Goal: Information Seeking & Learning: Learn about a topic

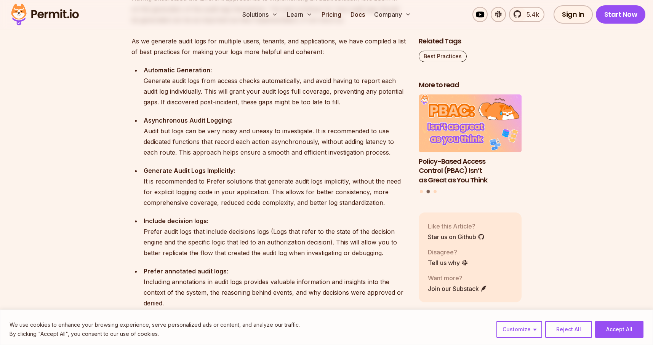
scroll to position [1925, 0]
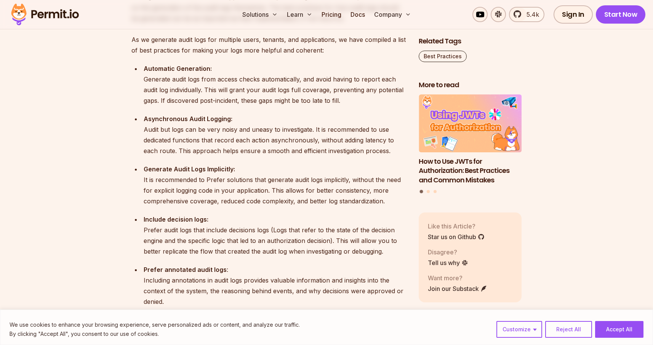
drag, startPoint x: 200, startPoint y: 145, endPoint x: 325, endPoint y: 148, distance: 125.7
drag, startPoint x: 267, startPoint y: 146, endPoint x: 350, endPoint y: 149, distance: 83.4
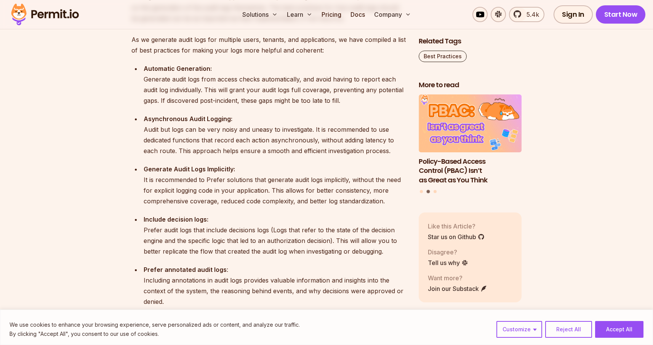
drag, startPoint x: 354, startPoint y: 143, endPoint x: 382, endPoint y: 146, distance: 27.6
drag, startPoint x: 197, startPoint y: 156, endPoint x: 205, endPoint y: 155, distance: 8.1
drag, startPoint x: 255, startPoint y: 156, endPoint x: 302, endPoint y: 156, distance: 46.8
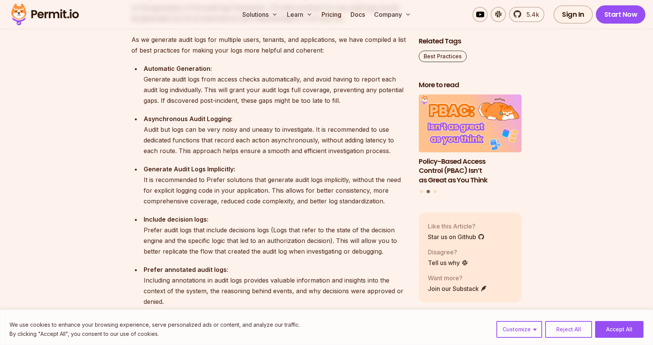
drag, startPoint x: 285, startPoint y: 153, endPoint x: 294, endPoint y: 154, distance: 8.5
drag, startPoint x: 281, startPoint y: 153, endPoint x: 323, endPoint y: 166, distance: 43.8
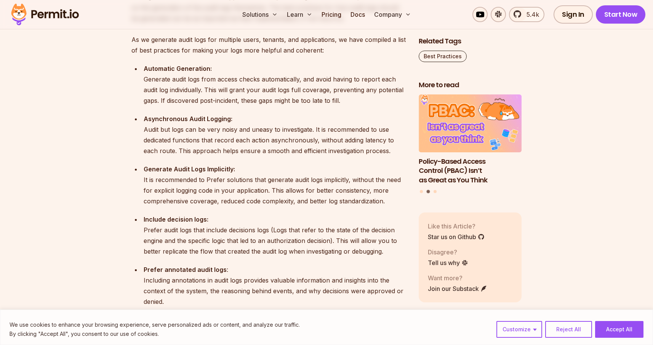
drag, startPoint x: 178, startPoint y: 180, endPoint x: 235, endPoint y: 180, distance: 57.1
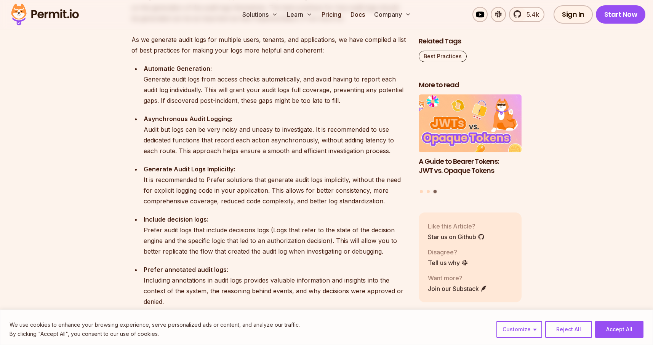
drag, startPoint x: 190, startPoint y: 204, endPoint x: 215, endPoint y: 202, distance: 24.9
drag, startPoint x: 228, startPoint y: 201, endPoint x: 241, endPoint y: 202, distance: 13.0
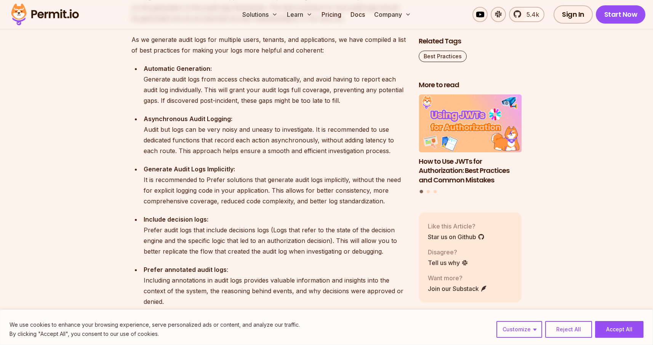
drag, startPoint x: 183, startPoint y: 211, endPoint x: 268, endPoint y: 209, distance: 85.3
drag, startPoint x: 218, startPoint y: 217, endPoint x: 362, endPoint y: 212, distance: 144.0
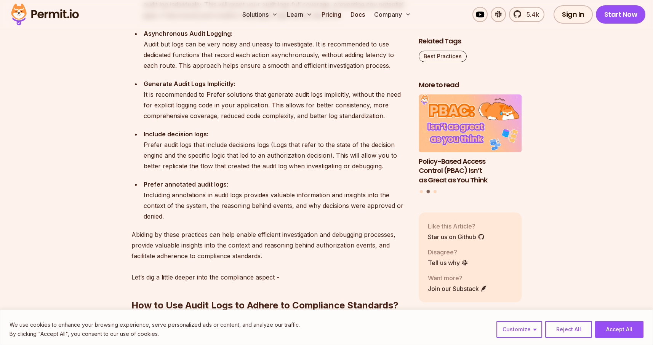
scroll to position [2042, 0]
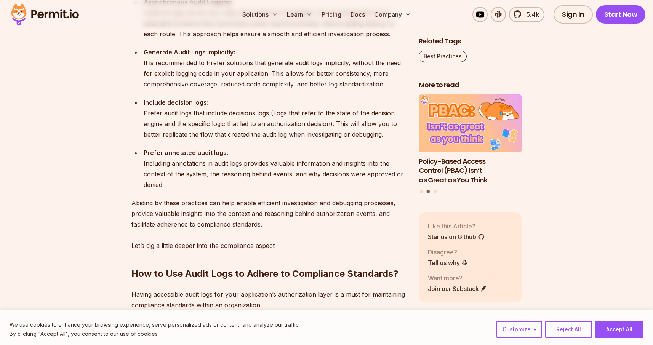
drag, startPoint x: 278, startPoint y: 162, endPoint x: 364, endPoint y: 160, distance: 85.7
drag, startPoint x: 155, startPoint y: 179, endPoint x: 202, endPoint y: 176, distance: 46.9
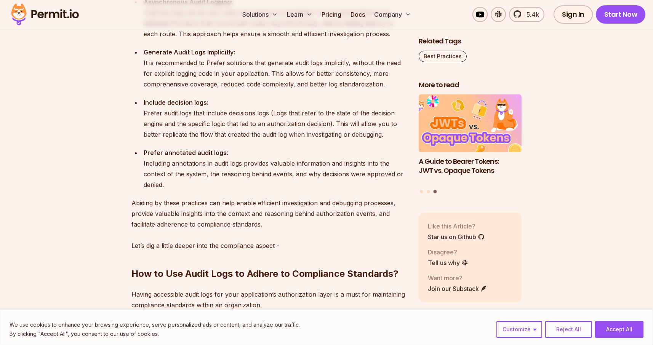
drag, startPoint x: 227, startPoint y: 173, endPoint x: 355, endPoint y: 179, distance: 128.9
drag, startPoint x: 138, startPoint y: 185, endPoint x: 301, endPoint y: 180, distance: 163.0
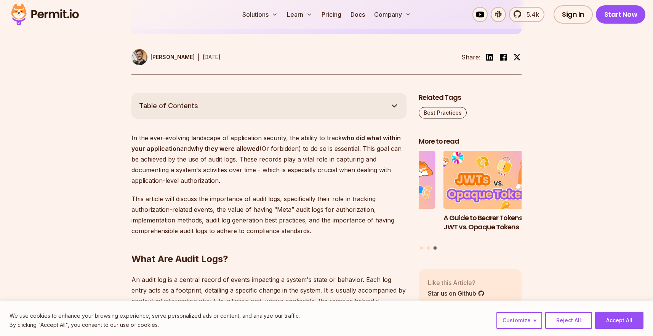
scroll to position [405, 0]
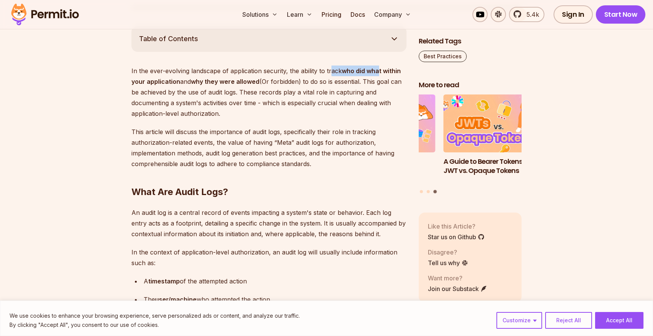
drag, startPoint x: 331, startPoint y: 72, endPoint x: 310, endPoint y: 87, distance: 25.7
click at [377, 73] on p "In the ever-evolving landscape of application security, the ability to track wh…" at bounding box center [268, 91] width 275 height 53
click at [219, 83] on strong "why they were allowed" at bounding box center [225, 82] width 69 height 8
drag, startPoint x: 189, startPoint y: 78, endPoint x: 339, endPoint y: 80, distance: 150.4
click at [331, 81] on p "In the ever-evolving landscape of application security, the ability to track wh…" at bounding box center [268, 91] width 275 height 53
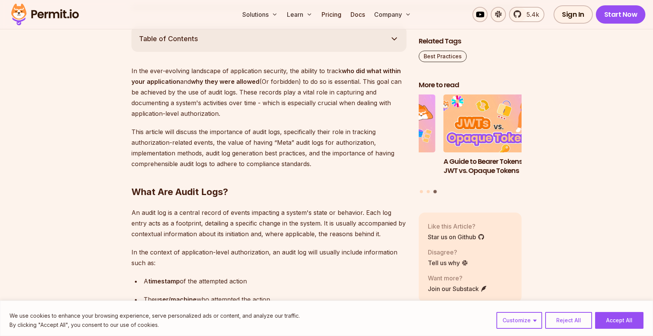
drag, startPoint x: 348, startPoint y: 83, endPoint x: 351, endPoint y: 88, distance: 5.4
click at [351, 84] on p "In the ever-evolving landscape of application security, the ability to track wh…" at bounding box center [268, 91] width 275 height 53
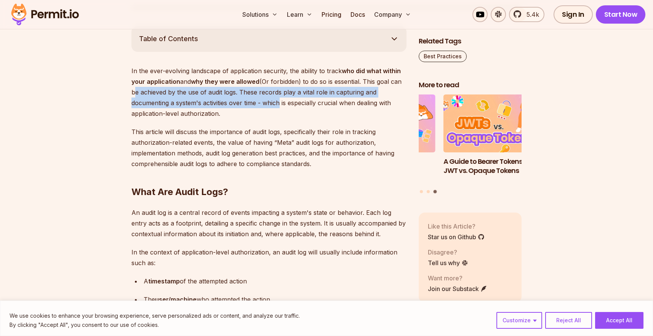
drag, startPoint x: 127, startPoint y: 92, endPoint x: 278, endPoint y: 100, distance: 151.4
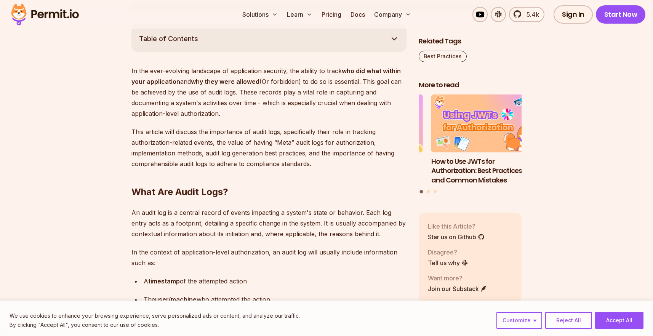
drag, startPoint x: 271, startPoint y: 89, endPoint x: 265, endPoint y: 90, distance: 5.5
click at [271, 89] on p "In the ever-evolving landscape of application security, the ability to track wh…" at bounding box center [268, 91] width 275 height 53
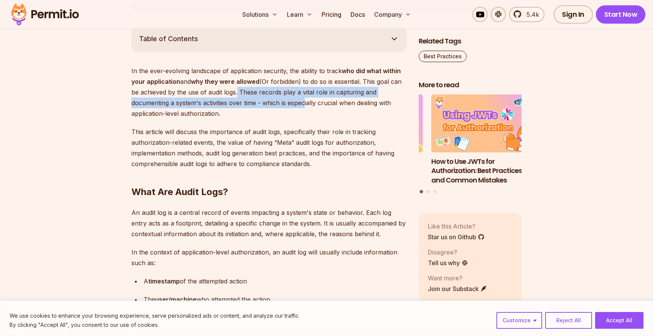
drag, startPoint x: 235, startPoint y: 93, endPoint x: 301, endPoint y: 100, distance: 67.0
click at [301, 100] on p "In the ever-evolving landscape of application security, the ability to track wh…" at bounding box center [268, 91] width 275 height 53
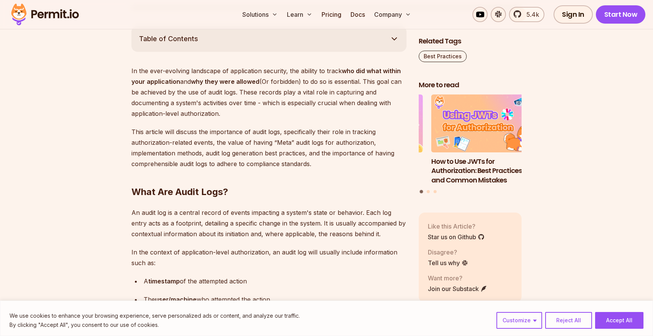
click at [259, 92] on p "In the ever-evolving landscape of application security, the ability to track wh…" at bounding box center [268, 91] width 275 height 53
drag, startPoint x: 249, startPoint y: 90, endPoint x: 380, endPoint y: 95, distance: 131.8
click at [380, 95] on p "In the ever-evolving landscape of application security, the ability to track wh…" at bounding box center [268, 91] width 275 height 53
click at [209, 89] on p "In the ever-evolving landscape of application security, the ability to track wh…" at bounding box center [268, 91] width 275 height 53
drag, startPoint x: 160, startPoint y: 103, endPoint x: 252, endPoint y: 110, distance: 92.4
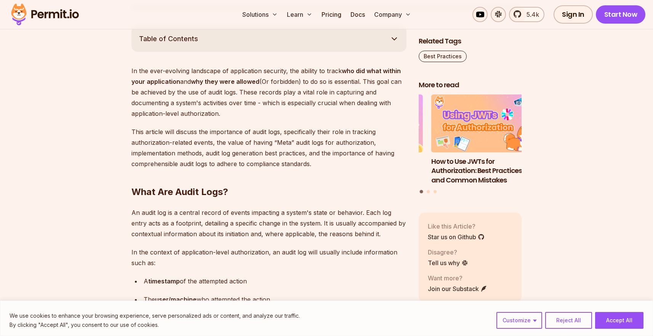
click at [252, 110] on p "In the ever-evolving landscape of application security, the ability to track wh…" at bounding box center [268, 91] width 275 height 53
click at [284, 103] on p "In the ever-evolving landscape of application security, the ability to track wh…" at bounding box center [268, 91] width 275 height 53
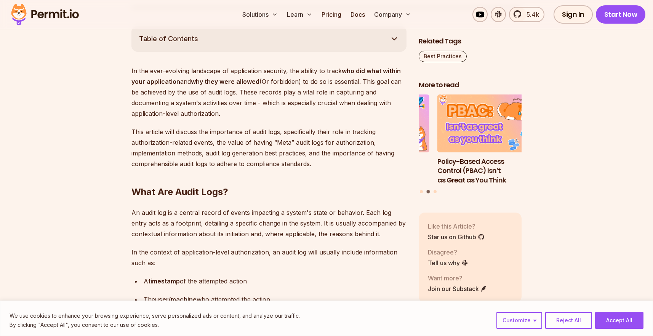
drag, startPoint x: 283, startPoint y: 103, endPoint x: 368, endPoint y: 113, distance: 86.0
click at [368, 113] on p "In the ever-evolving landscape of application security, the ability to track wh…" at bounding box center [268, 91] width 275 height 53
drag, startPoint x: 289, startPoint y: 114, endPoint x: 256, endPoint y: 118, distance: 33.0
click at [281, 118] on p "In the ever-evolving landscape of application security, the ability to track wh…" at bounding box center [268, 91] width 275 height 53
drag, startPoint x: 150, startPoint y: 111, endPoint x: 238, endPoint y: 111, distance: 88.7
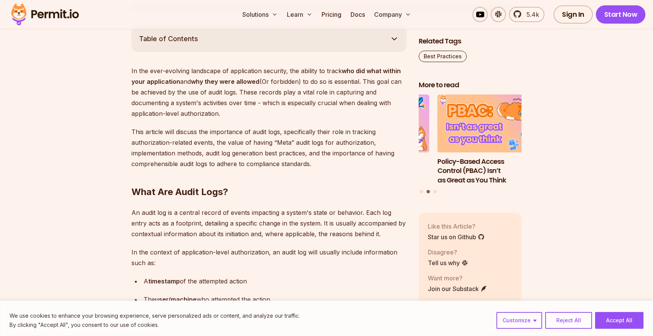
click at [238, 111] on p "In the ever-evolving landscape of application security, the ability to track wh…" at bounding box center [268, 91] width 275 height 53
click at [238, 110] on p "In the ever-evolving landscape of application security, the ability to track wh…" at bounding box center [268, 91] width 275 height 53
drag, startPoint x: 137, startPoint y: 132, endPoint x: 162, endPoint y: 136, distance: 25.8
click at [156, 135] on p "This article will discuss the importance of audit logs, specifically their role…" at bounding box center [268, 147] width 275 height 43
click at [162, 136] on p "This article will discuss the importance of audit logs, specifically their role…" at bounding box center [268, 147] width 275 height 43
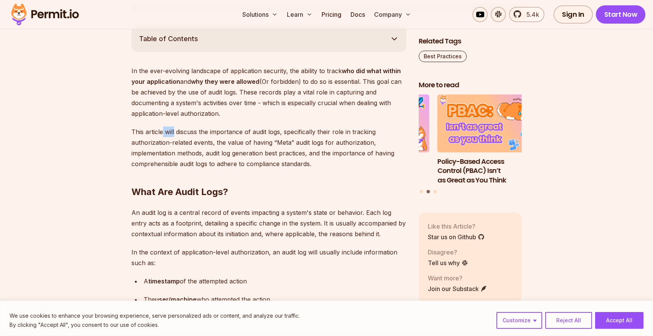
drag, startPoint x: 162, startPoint y: 136, endPoint x: 246, endPoint y: 135, distance: 83.4
click at [184, 137] on p "This article will discuss the importance of audit logs, specifically their role…" at bounding box center [268, 147] width 275 height 43
click at [270, 107] on p "In the ever-evolving landscape of application security, the ability to track wh…" at bounding box center [268, 91] width 275 height 53
drag, startPoint x: 315, startPoint y: 102, endPoint x: 347, endPoint y: 105, distance: 31.8
click at [347, 105] on p "In the ever-evolving landscape of application security, the ability to track wh…" at bounding box center [268, 91] width 275 height 53
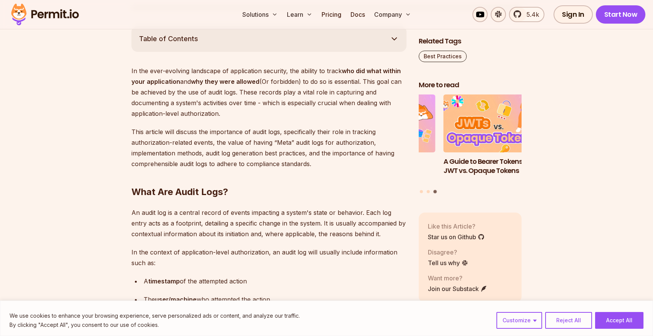
click at [265, 103] on p "In the ever-evolving landscape of application security, the ability to track wh…" at bounding box center [268, 91] width 275 height 53
drag, startPoint x: 267, startPoint y: 104, endPoint x: 325, endPoint y: 119, distance: 59.9
drag, startPoint x: 240, startPoint y: 128, endPoint x: 227, endPoint y: 131, distance: 13.3
click at [240, 128] on p "This article will discuss the importance of audit logs, specifically their role…" at bounding box center [268, 147] width 275 height 43
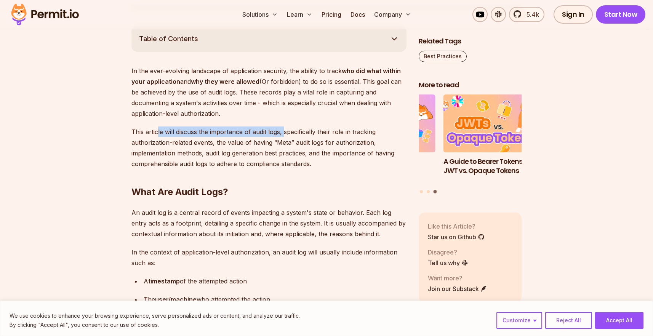
drag, startPoint x: 157, startPoint y: 136, endPoint x: 297, endPoint y: 137, distance: 140.5
click at [289, 135] on p "This article will discuss the importance of audit logs, specifically their role…" at bounding box center [268, 147] width 275 height 43
drag, startPoint x: 297, startPoint y: 137, endPoint x: 262, endPoint y: 133, distance: 35.2
click at [262, 133] on p "This article will discuss the importance of audit logs, specifically their role…" at bounding box center [268, 147] width 275 height 43
drag, startPoint x: 262, startPoint y: 133, endPoint x: 288, endPoint y: 131, distance: 26.0
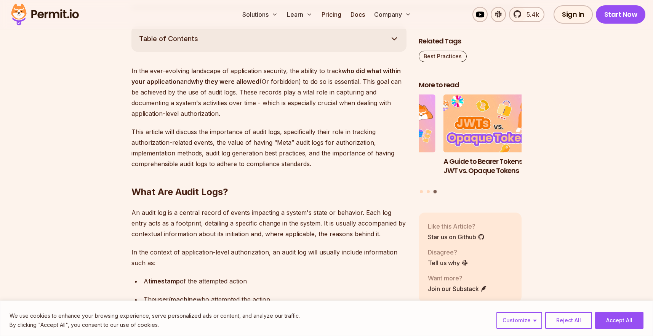
click at [262, 133] on p "This article will discuss the importance of audit logs, specifically their role…" at bounding box center [268, 147] width 275 height 43
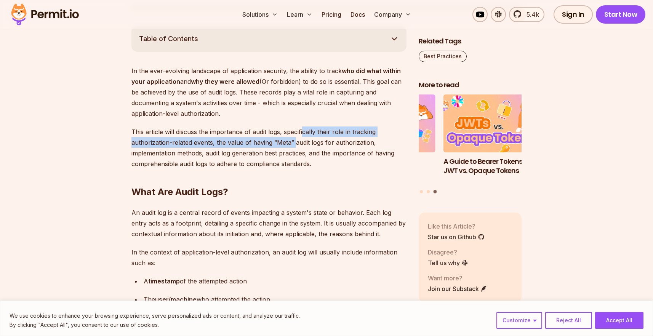
drag, startPoint x: 305, startPoint y: 129, endPoint x: 273, endPoint y: 142, distance: 34.5
click at [294, 144] on p "This article will discuss the importance of audit logs, specifically their role…" at bounding box center [268, 147] width 275 height 43
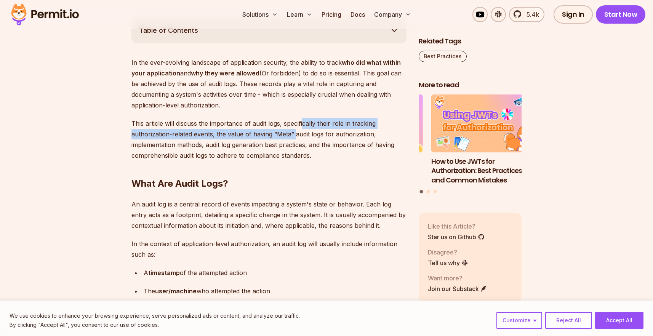
scroll to position [417, 0]
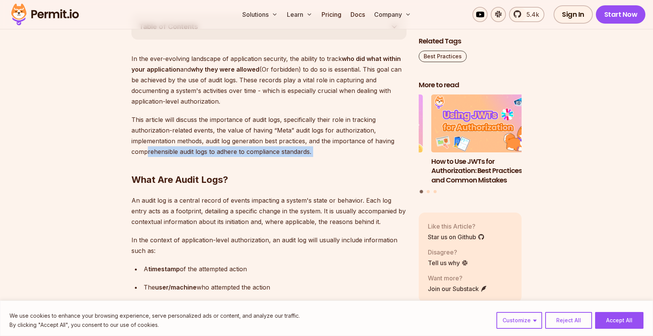
drag, startPoint x: 149, startPoint y: 153, endPoint x: 309, endPoint y: 158, distance: 160.4
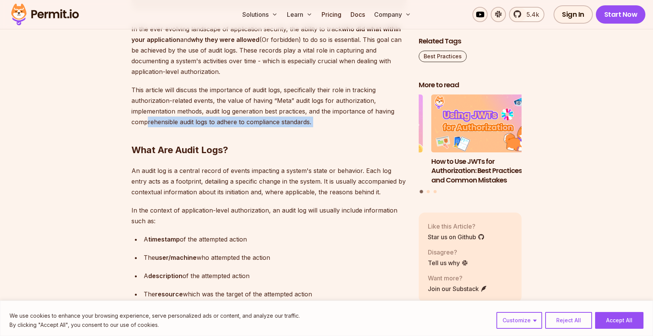
scroll to position [459, 0]
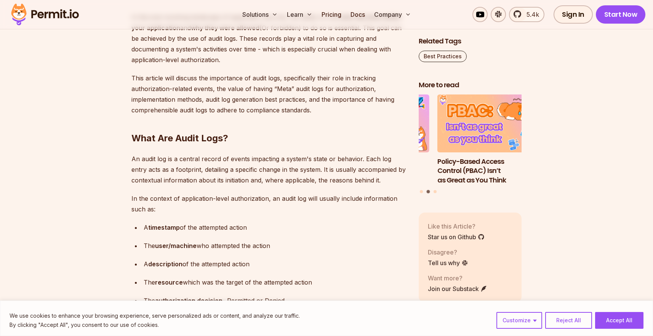
drag, startPoint x: 168, startPoint y: 154, endPoint x: 153, endPoint y: 159, distance: 15.4
click at [168, 154] on p "An audit log is a central record of events impacting a system's state or behavi…" at bounding box center [268, 169] width 275 height 32
drag, startPoint x: 198, startPoint y: 159, endPoint x: 367, endPoint y: 159, distance: 168.3
click at [367, 159] on p "An audit log is a central record of events impacting a system's state or behavi…" at bounding box center [268, 169] width 275 height 32
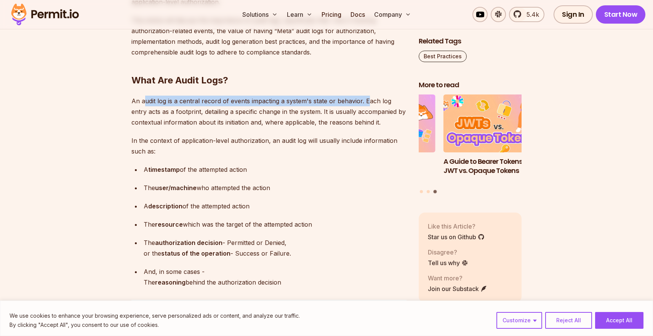
scroll to position [518, 0]
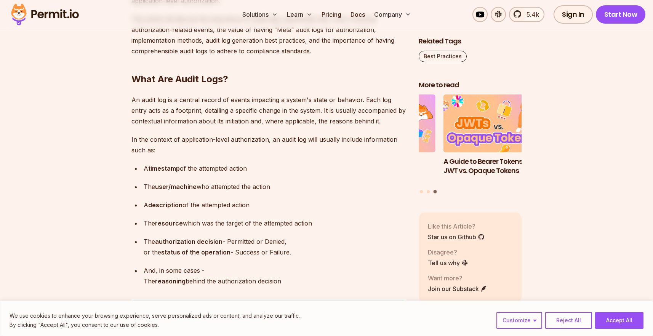
drag, startPoint x: 244, startPoint y: 110, endPoint x: 381, endPoint y: 111, distance: 136.7
click at [358, 111] on p "An audit log is a central record of events impacting a system's state or behavi…" at bounding box center [268, 110] width 275 height 32
drag, startPoint x: 347, startPoint y: 109, endPoint x: 382, endPoint y: 111, distance: 34.3
click at [382, 111] on p "An audit log is a central record of events impacting a system's state or behavi…" at bounding box center [268, 110] width 275 height 32
click at [165, 125] on p "An audit log is a central record of events impacting a system's state or behavi…" at bounding box center [268, 110] width 275 height 32
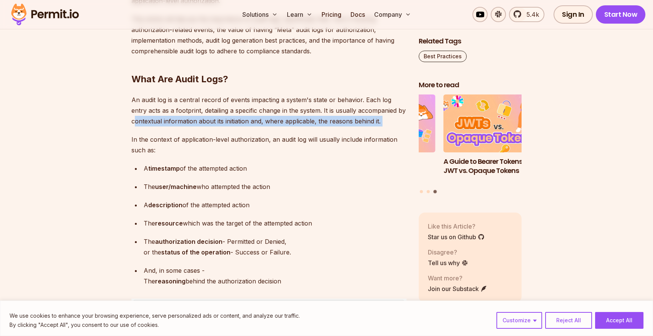
drag, startPoint x: 174, startPoint y: 126, endPoint x: 299, endPoint y: 128, distance: 125.3
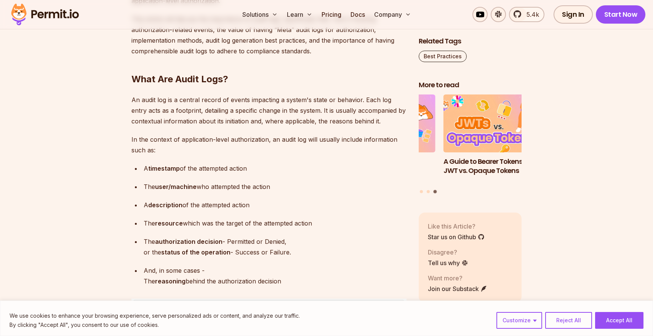
click at [205, 123] on p "An audit log is a central record of events impacting a system's state or behavi…" at bounding box center [268, 110] width 275 height 32
drag, startPoint x: 205, startPoint y: 125, endPoint x: 324, endPoint y: 126, distance: 119.2
click at [335, 126] on p "An audit log is a central record of events impacting a system's state or behavi…" at bounding box center [268, 110] width 275 height 32
drag, startPoint x: 288, startPoint y: 123, endPoint x: 367, endPoint y: 123, distance: 78.8
click at [365, 123] on p "An audit log is a central record of events impacting a system's state or behavi…" at bounding box center [268, 110] width 275 height 32
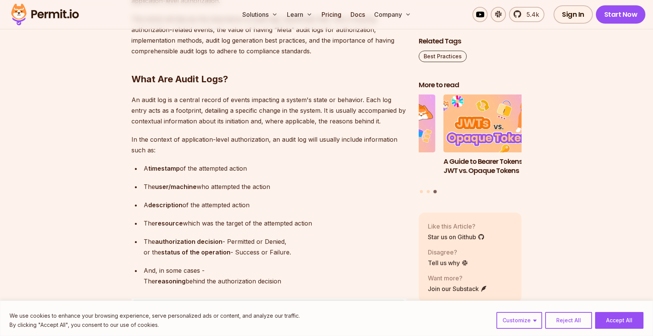
click at [143, 144] on p "In the context of application-level authorization, an audit log will usually in…" at bounding box center [268, 144] width 275 height 21
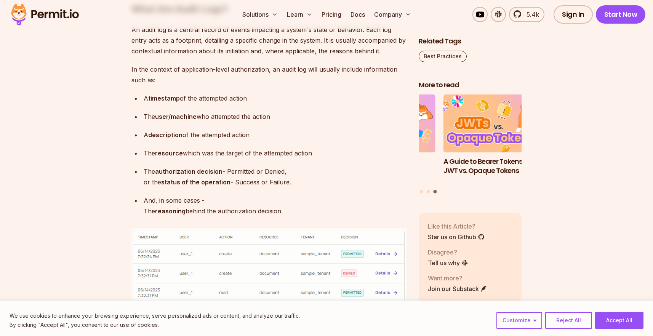
scroll to position [589, 0]
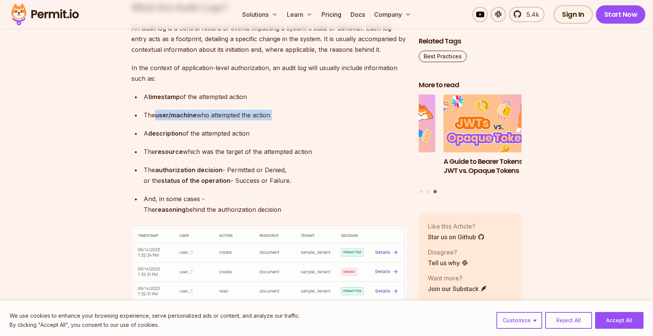
drag, startPoint x: 153, startPoint y: 119, endPoint x: 245, endPoint y: 125, distance: 92.0
click at [245, 125] on ul "A timestamp of the attempted action The user/machine who attempted the action A…" at bounding box center [268, 152] width 275 height 123
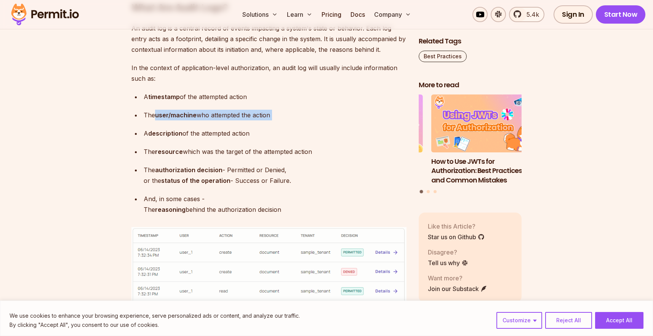
drag, startPoint x: 184, startPoint y: 134, endPoint x: 275, endPoint y: 137, distance: 91.8
click at [275, 137] on p "A description of the attempted action" at bounding box center [275, 133] width 263 height 11
click at [187, 150] on p "The resource which was the target of the attempted action" at bounding box center [275, 151] width 263 height 11
drag
click at [294, 154] on p "The resource which was the target of the attempted action" at bounding box center [275, 151] width 263 height 11
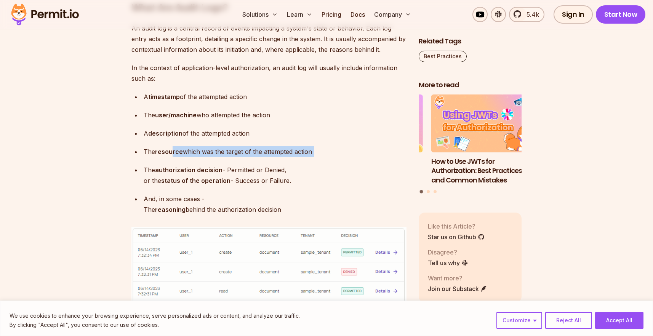
drag, startPoint x: 172, startPoint y: 152, endPoint x: 324, endPoint y: 158, distance: 152.4
click at [324, 158] on ul "A timestamp of the attempted action The user/machine who attempted the action A…" at bounding box center [268, 152] width 275 height 123
drag, startPoint x: 167, startPoint y: 170, endPoint x: 251, endPoint y: 180, distance: 84.4
click at [294, 173] on p "The authorization decision - Permitted or Denied, or the status of the operatio…" at bounding box center [275, 175] width 263 height 21
click at [217, 182] on p "The authorization decision - Permitted or Denied, or the status of the operatio…" at bounding box center [275, 175] width 263 height 21
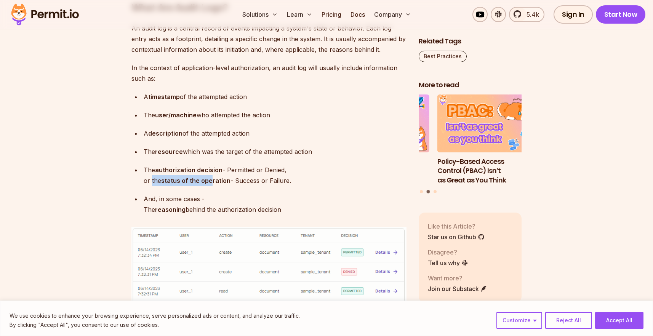
drag, startPoint x: 142, startPoint y: 198, endPoint x: 225, endPoint y: 201, distance: 83.4
click at [224, 201] on li "And, in some cases - The reasoning behind the authorization decision" at bounding box center [273, 203] width 265 height 21
click at [340, 210] on p "And, in some cases - The reasoning behind the authorization decision" at bounding box center [275, 203] width 263 height 21
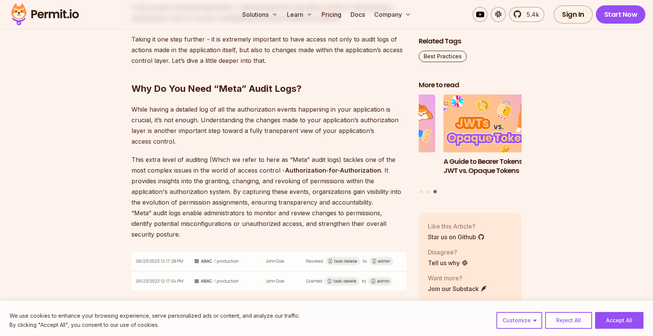
scroll to position [1243, 0]
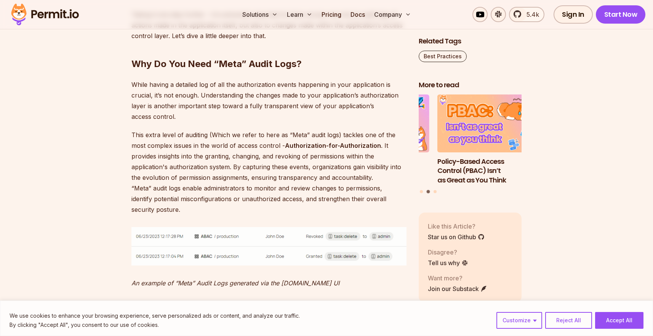
drag, startPoint x: 166, startPoint y: 264, endPoint x: 275, endPoint y: 273, distance: 110.0
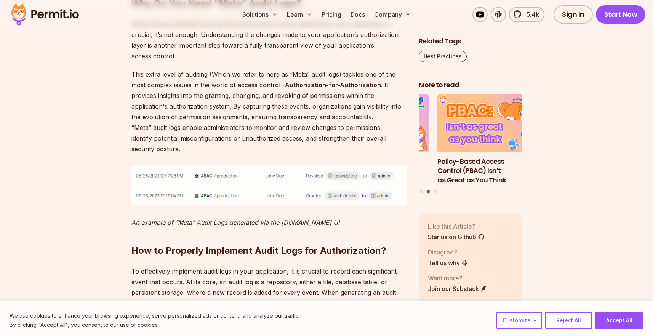
scroll to position [1321, 0]
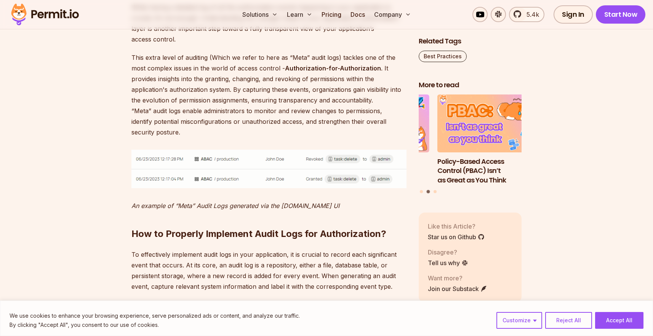
drag, startPoint x: 250, startPoint y: 195, endPoint x: 339, endPoint y: 210, distance: 90.8
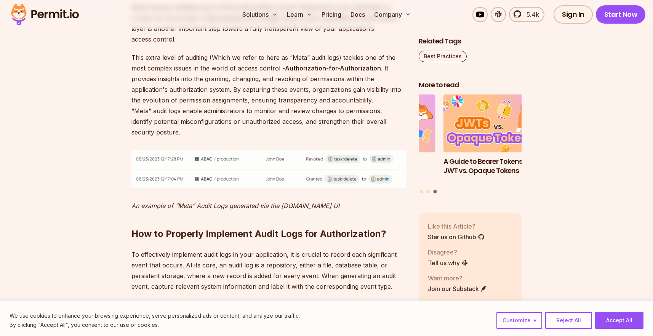
drag, startPoint x: 139, startPoint y: 205, endPoint x: 176, endPoint y: 215, distance: 38.3
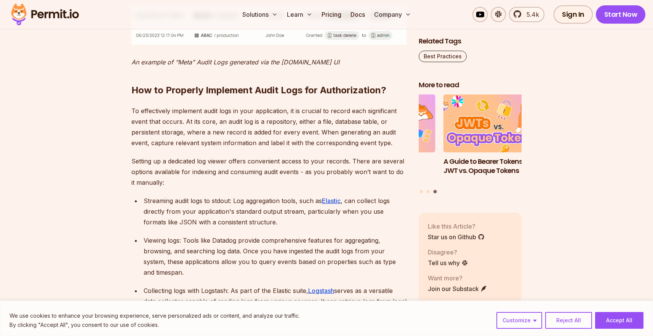
scroll to position [1466, 0]
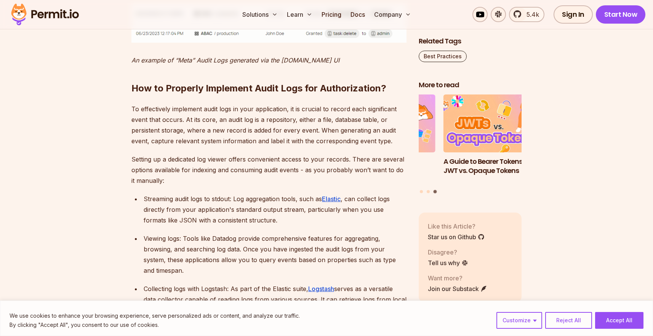
drag, startPoint x: 263, startPoint y: 142, endPoint x: 381, endPoint y: 147, distance: 118.1
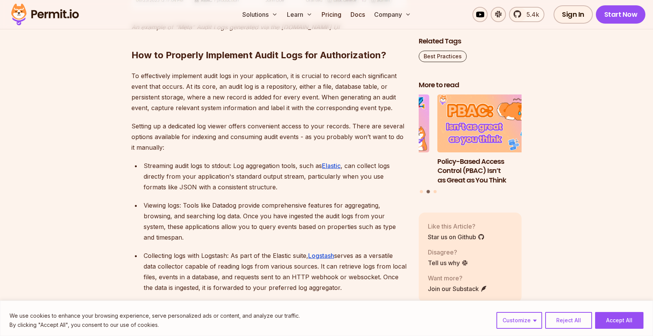
scroll to position [1498, 0]
drag, startPoint x: 216, startPoint y: 105, endPoint x: 319, endPoint y: 107, distance: 102.4
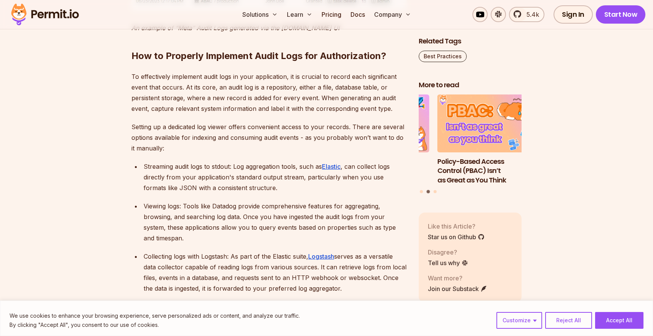
drag, startPoint x: 325, startPoint y: 111, endPoint x: 339, endPoint y: 111, distance: 13.7
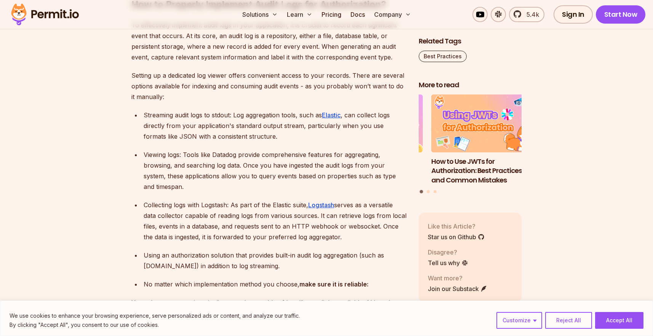
scroll to position [1610, 0]
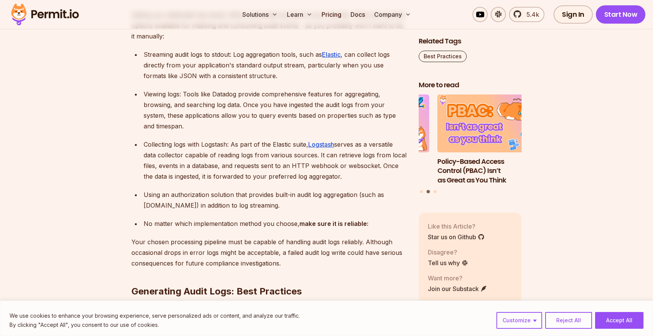
drag, startPoint x: 256, startPoint y: 78, endPoint x: 298, endPoint y: 85, distance: 42.1
drag, startPoint x: 308, startPoint y: 81, endPoint x: 377, endPoint y: 83, distance: 69.3
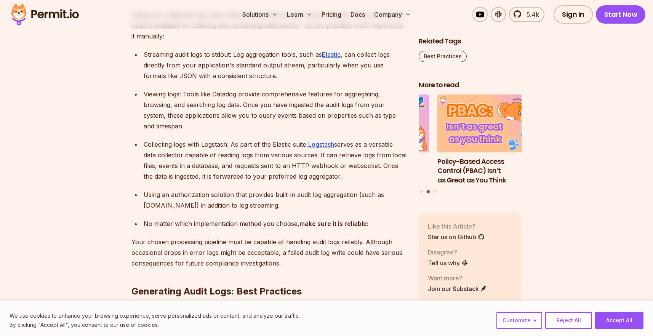
drag, startPoint x: 214, startPoint y: 91, endPoint x: 196, endPoint y: 93, distance: 18.4
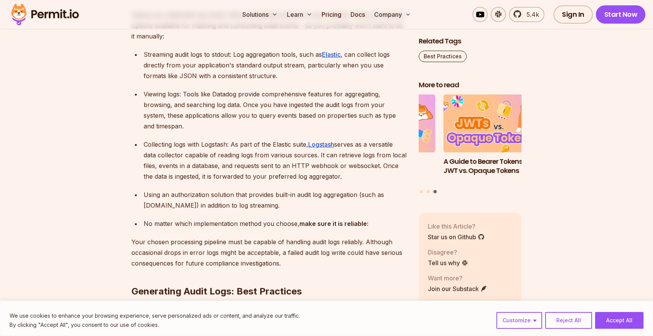
drag, startPoint x: 205, startPoint y: 94, endPoint x: 303, endPoint y: 96, distance: 97.9
drag, startPoint x: 162, startPoint y: 121, endPoint x: 224, endPoint y: 122, distance: 61.3
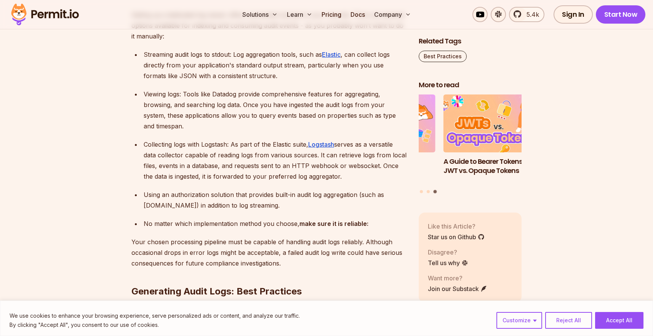
drag, startPoint x: 294, startPoint y: 121, endPoint x: 343, endPoint y: 117, distance: 48.9
drag, startPoint x: 348, startPoint y: 119, endPoint x: 373, endPoint y: 126, distance: 26.2
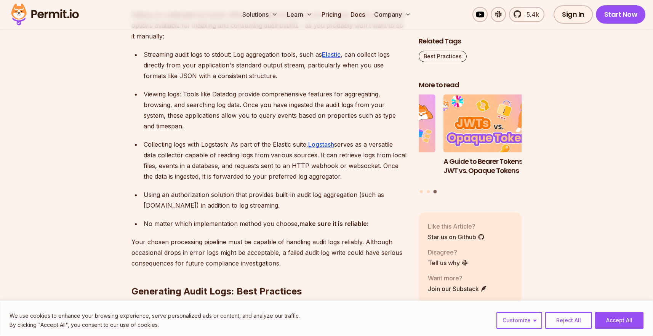
drag, startPoint x: 140, startPoint y: 136, endPoint x: 251, endPoint y: 163, distance: 114.7
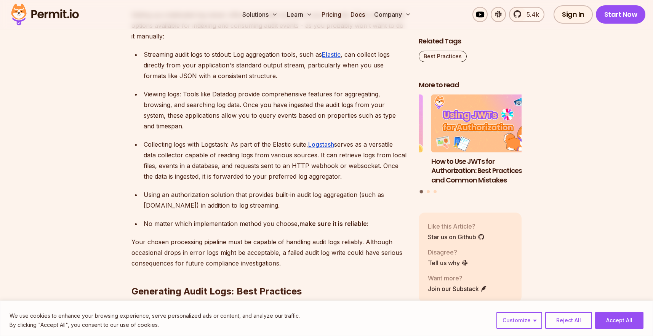
drag, startPoint x: 139, startPoint y: 174, endPoint x: 364, endPoint y: 176, distance: 224.7
drag, startPoint x: 143, startPoint y: 181, endPoint x: 302, endPoint y: 187, distance: 158.9
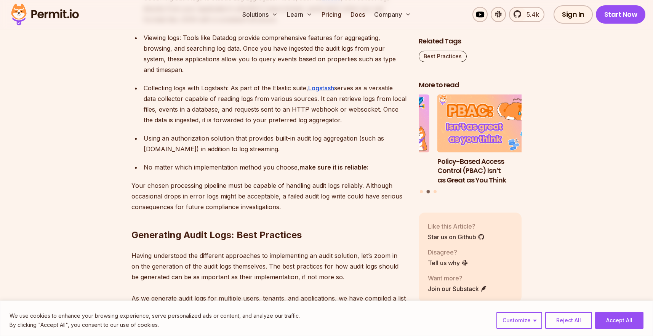
scroll to position [1668, 0]
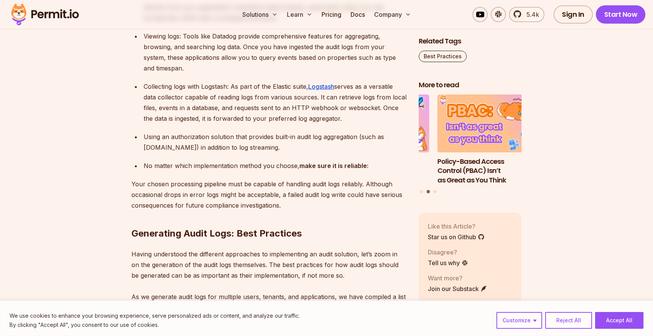
drag, startPoint x: 294, startPoint y: 209, endPoint x: 322, endPoint y: 210, distance: 28.2
click at [321, 209] on div "In the ever-evolving landscape of application security, the ability to track wh…" at bounding box center [268, 341] width 275 height 3079
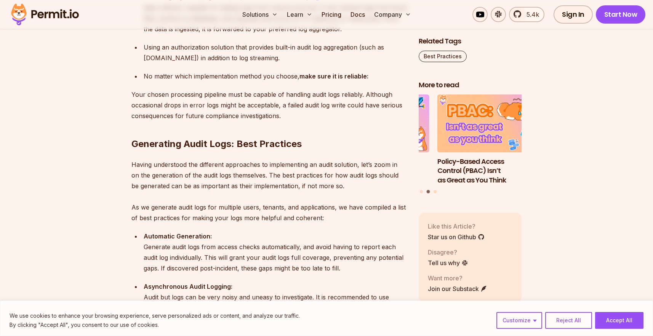
scroll to position [1799, 0]
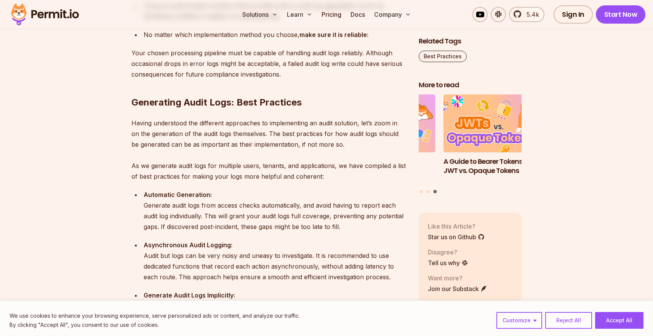
drag, startPoint x: 201, startPoint y: 126, endPoint x: 385, endPoint y: 128, distance: 183.9
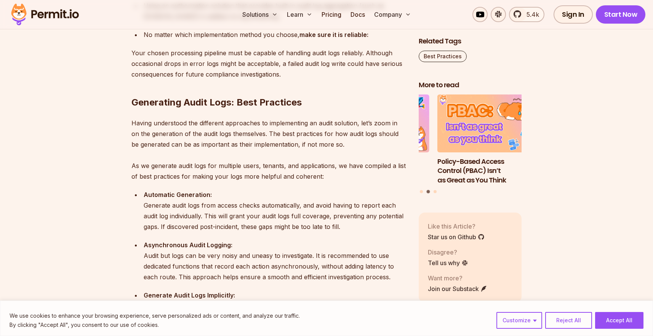
drag, startPoint x: 225, startPoint y: 147, endPoint x: 319, endPoint y: 149, distance: 94.1
drag, startPoint x: 331, startPoint y: 148, endPoint x: 373, endPoint y: 148, distance: 42.3
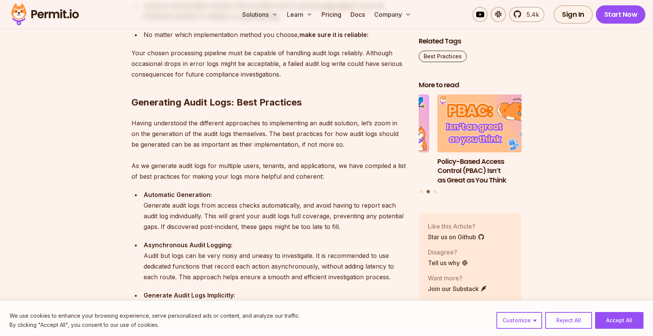
drag, startPoint x: 151, startPoint y: 159, endPoint x: 392, endPoint y: 159, distance: 241.0
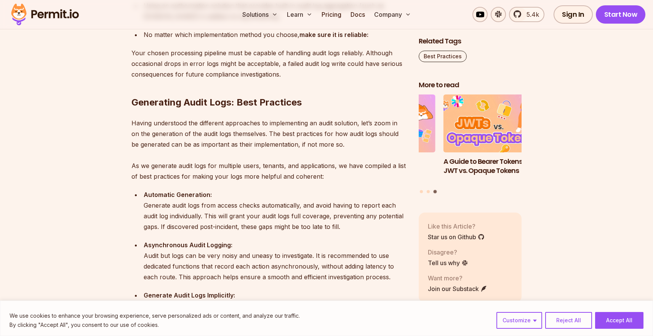
drag, startPoint x: 268, startPoint y: 178, endPoint x: 355, endPoint y: 171, distance: 87.5
click at [355, 171] on div "In the ever-evolving landscape of application security, the ability to track wh…" at bounding box center [268, 210] width 275 height 3079
click at [324, 169] on div "In the ever-evolving landscape of application security, the ability to track wh…" at bounding box center [268, 210] width 275 height 3079
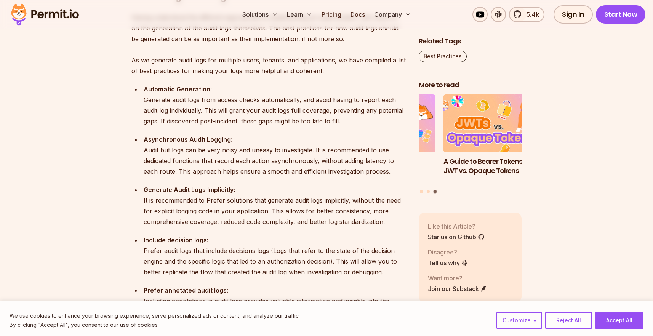
scroll to position [1917, 0]
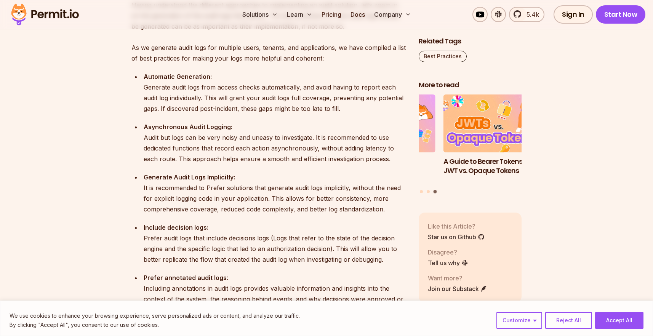
drag, startPoint x: 193, startPoint y: 241, endPoint x: 327, endPoint y: 251, distance: 134.4
drag, startPoint x: 171, startPoint y: 251, endPoint x: 254, endPoint y: 249, distance: 82.6
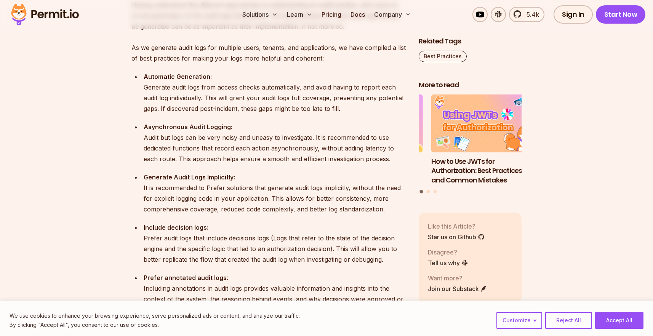
drag, startPoint x: 265, startPoint y: 239, endPoint x: 332, endPoint y: 243, distance: 67.9
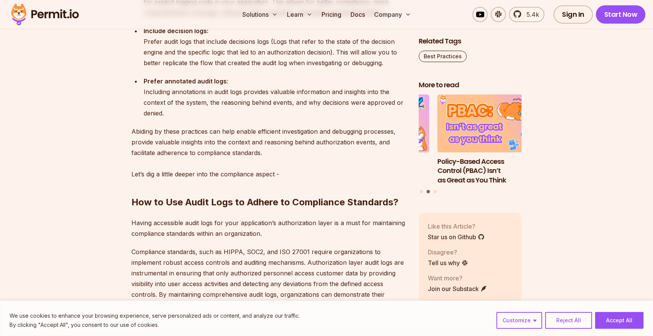
scroll to position [2119, 0]
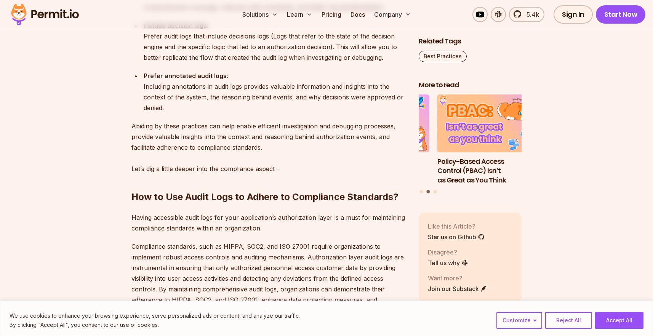
drag, startPoint x: 265, startPoint y: 154, endPoint x: 332, endPoint y: 162, distance: 67.5
drag, startPoint x: 141, startPoint y: 167, endPoint x: 292, endPoint y: 167, distance: 151.9
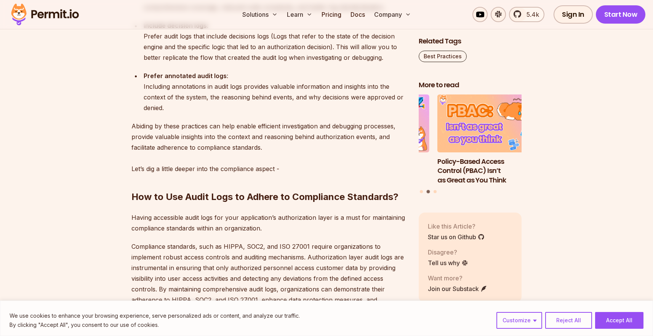
drag, startPoint x: 334, startPoint y: 167, endPoint x: 382, endPoint y: 168, distance: 47.6
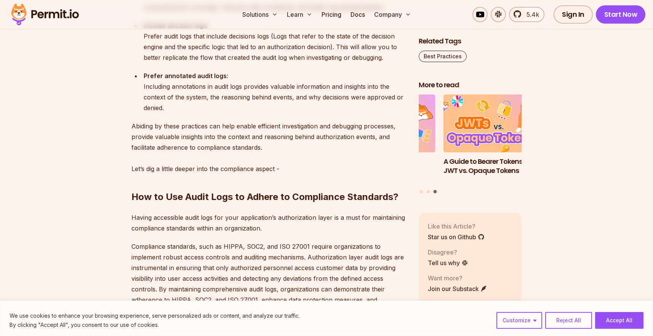
drag, startPoint x: 161, startPoint y: 177, endPoint x: 350, endPoint y: 176, distance: 189.3
drag, startPoint x: 135, startPoint y: 196, endPoint x: 356, endPoint y: 206, distance: 221.4
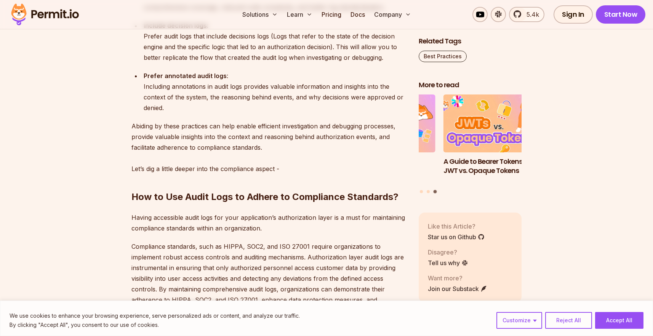
drag, startPoint x: 270, startPoint y: 206, endPoint x: 246, endPoint y: 213, distance: 24.3
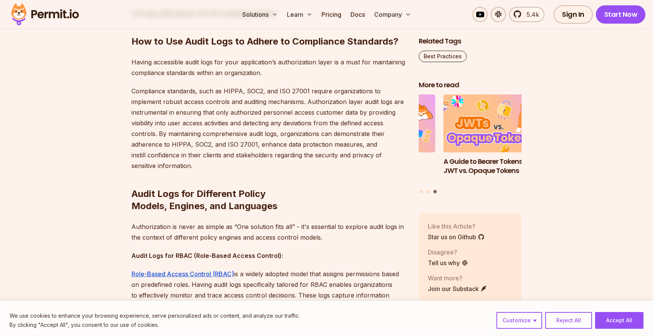
scroll to position [2275, 0]
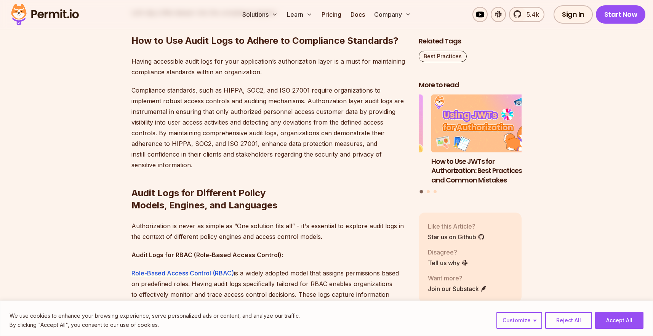
drag, startPoint x: 173, startPoint y: 78, endPoint x: 366, endPoint y: 77, distance: 192.7
drag, startPoint x: 149, startPoint y: 90, endPoint x: 200, endPoint y: 91, distance: 51.0
drag, startPoint x: 208, startPoint y: 94, endPoint x: 262, endPoint y: 92, distance: 54.1
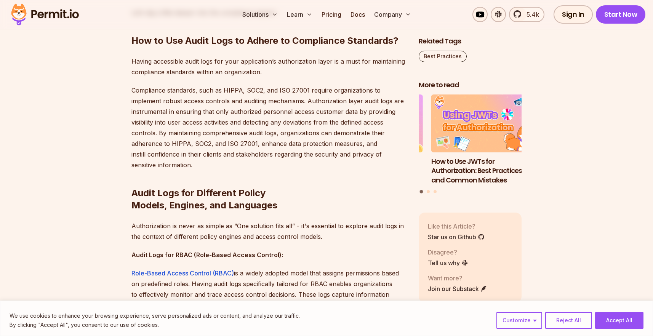
drag, startPoint x: 232, startPoint y: 94, endPoint x: 369, endPoint y: 104, distance: 137.4
drag, startPoint x: 276, startPoint y: 113, endPoint x: 233, endPoint y: 139, distance: 50.5
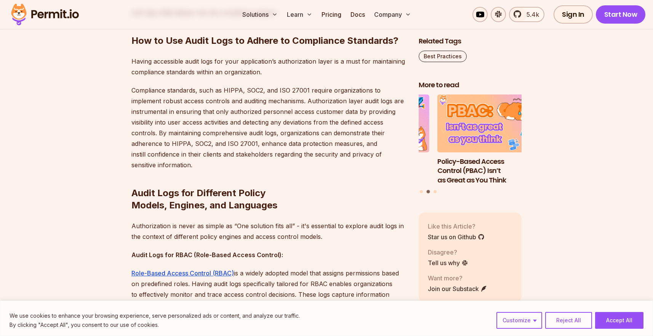
drag, startPoint x: 168, startPoint y: 132, endPoint x: 324, endPoint y: 138, distance: 155.9
drag, startPoint x: 200, startPoint y: 145, endPoint x: 248, endPoint y: 147, distance: 48.4
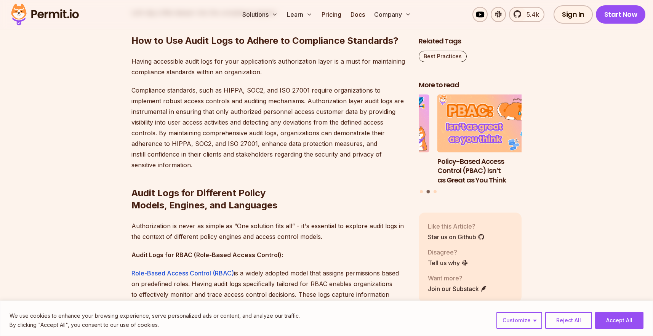
drag, startPoint x: 207, startPoint y: 141, endPoint x: 383, endPoint y: 145, distance: 176.0
drag, startPoint x: 257, startPoint y: 151, endPoint x: 225, endPoint y: 156, distance: 32.1
drag, startPoint x: 176, startPoint y: 151, endPoint x: 355, endPoint y: 160, distance: 179.2
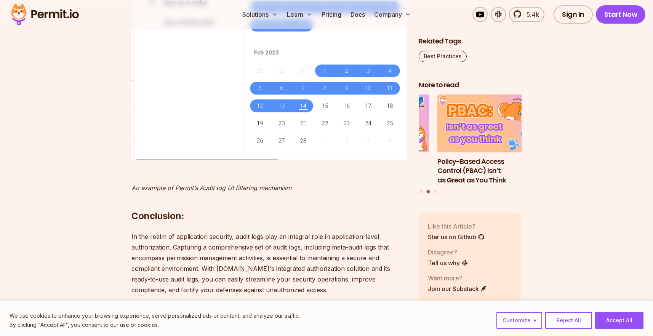
scroll to position [3225, 0]
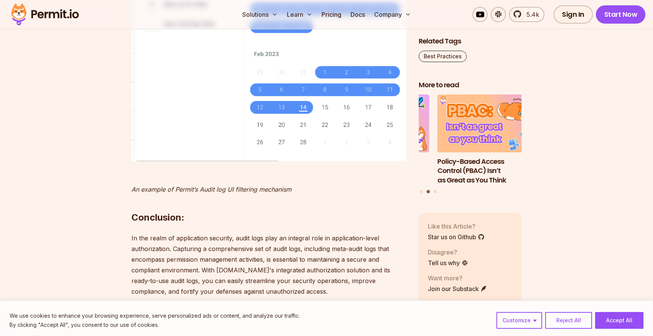
drag, startPoint x: 175, startPoint y: 102, endPoint x: 319, endPoint y: 129, distance: 146.1
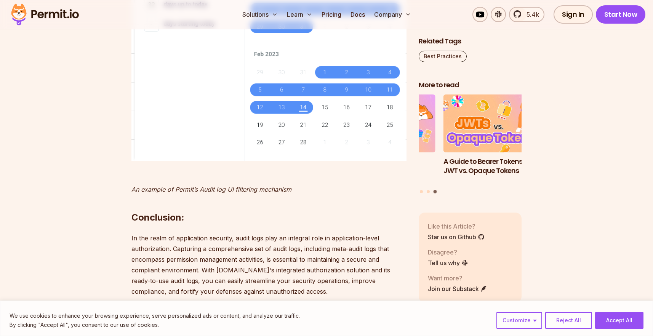
drag, startPoint x: 306, startPoint y: 113, endPoint x: 366, endPoint y: 114, distance: 59.4
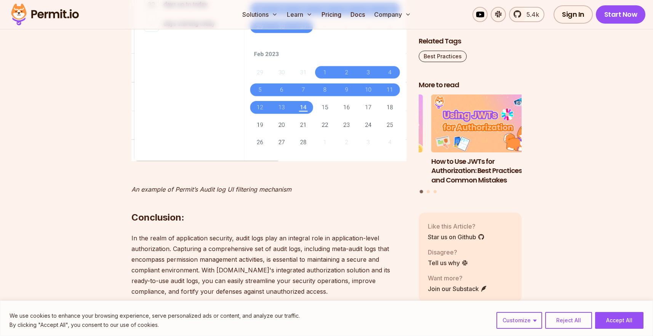
drag, startPoint x: 222, startPoint y: 145, endPoint x: 325, endPoint y: 142, distance: 103.6
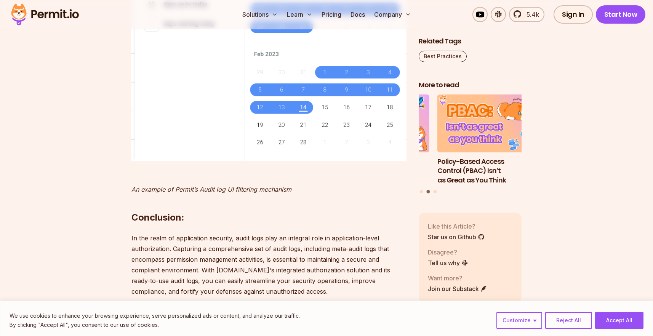
drag, startPoint x: 159, startPoint y: 158, endPoint x: 214, endPoint y: 157, distance: 55.2
drag, startPoint x: 214, startPoint y: 157, endPoint x: 279, endPoint y: 156, distance: 65.1
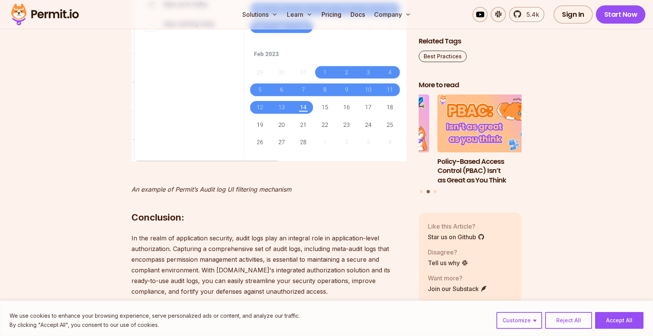
drag, startPoint x: 258, startPoint y: 155, endPoint x: 368, endPoint y: 155, distance: 110.0
drag, startPoint x: 303, startPoint y: 144, endPoint x: 329, endPoint y: 146, distance: 26.0
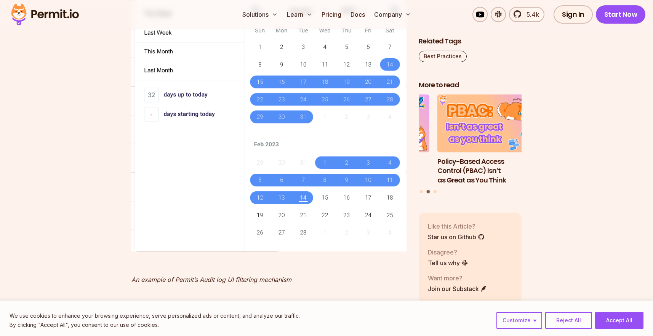
scroll to position [3141, 0]
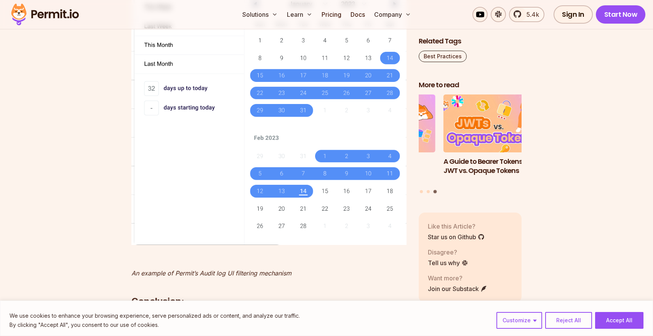
drag, startPoint x: 134, startPoint y: 185, endPoint x: 248, endPoint y: 265, distance: 138.8
drag, startPoint x: 240, startPoint y: 255, endPoint x: 234, endPoint y: 259, distance: 7.5
drag, startPoint x: 235, startPoint y: 267, endPoint x: 126, endPoint y: 187, distance: 134.9
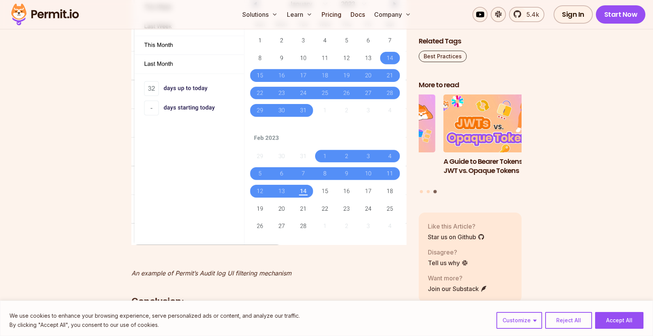
copy div "To effectively leverage audit logs for application-level authorization, Permit.…"
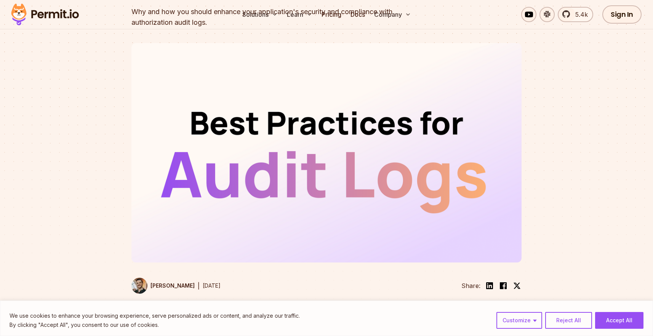
scroll to position [0, 0]
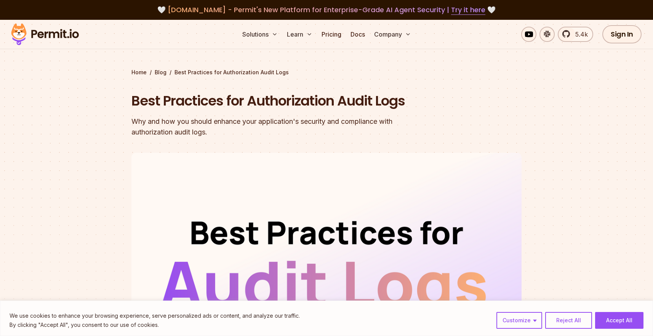
click at [139, 101] on h1 "Best Practices for Authorization Audit Logs" at bounding box center [277, 100] width 292 height 19
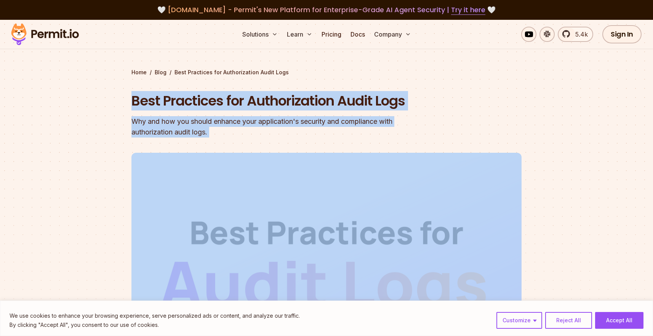
click at [128, 101] on section "Home / Blog / Best Practices for Authorization Audit Logs Best Practices for Au…" at bounding box center [326, 226] width 653 height 412
copy article "Best Practices for Authorization Audit Logs Why and how you should enhance your…"
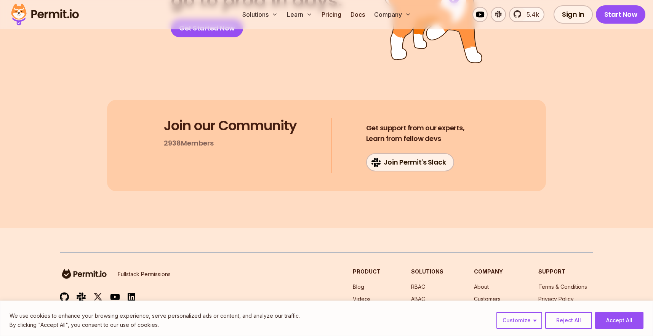
scroll to position [3799, 0]
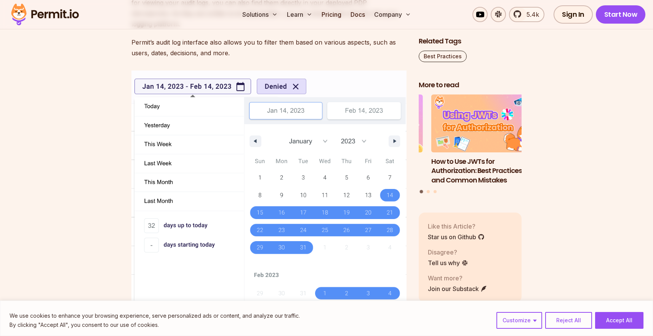
scroll to position [1463, 0]
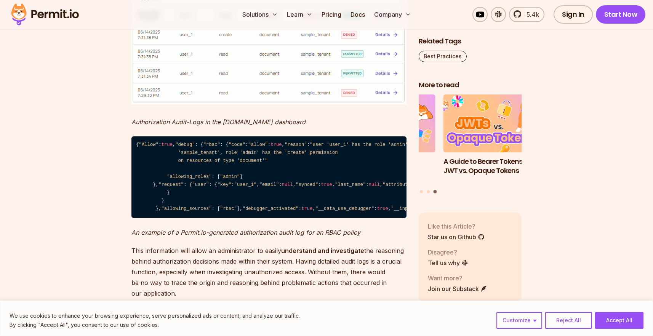
scroll to position [3201, 0]
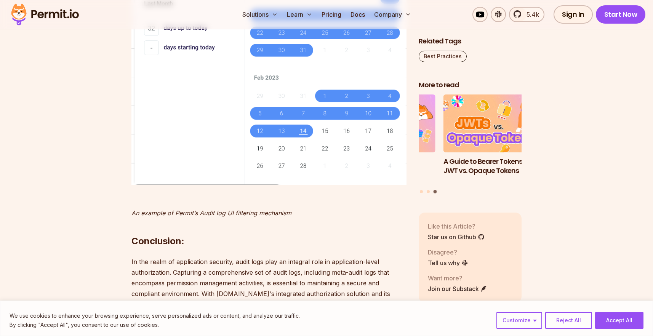
drag, startPoint x: 265, startPoint y: 175, endPoint x: 260, endPoint y: 179, distance: 7.0
drag, startPoint x: 249, startPoint y: 168, endPoint x: 236, endPoint y: 168, distance: 13.0
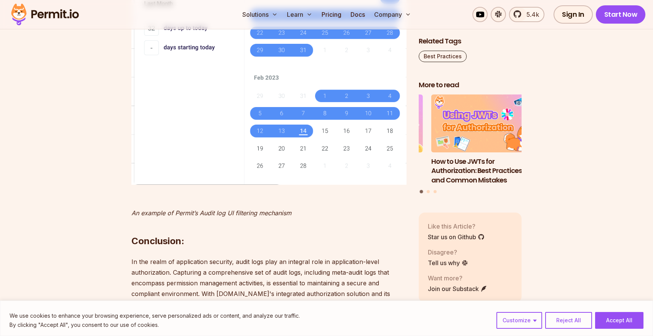
drag, startPoint x: 163, startPoint y: 168, endPoint x: 176, endPoint y: 168, distance: 12.6
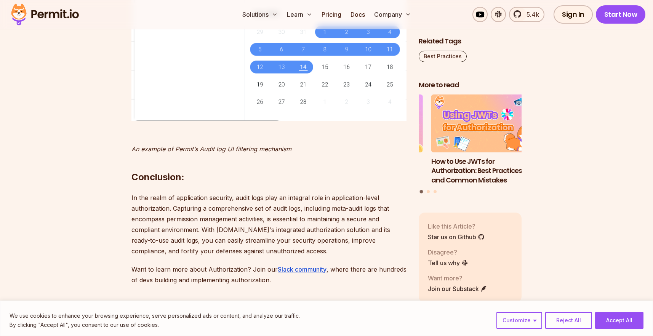
scroll to position [3261, 0]
